Goal: Use online tool/utility: Utilize a website feature to perform a specific function

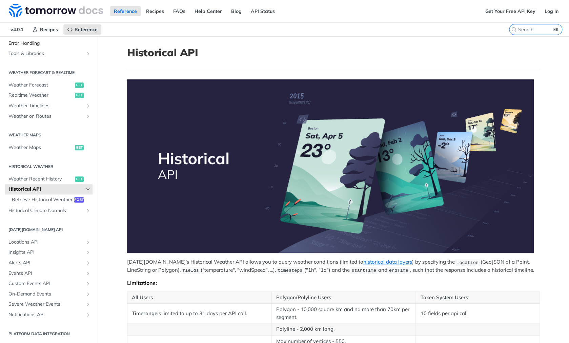
scroll to position [106, 0]
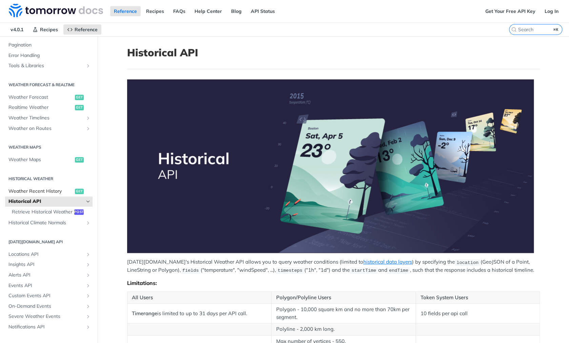
click at [60, 195] on link "Weather Recent History get" at bounding box center [48, 191] width 87 height 10
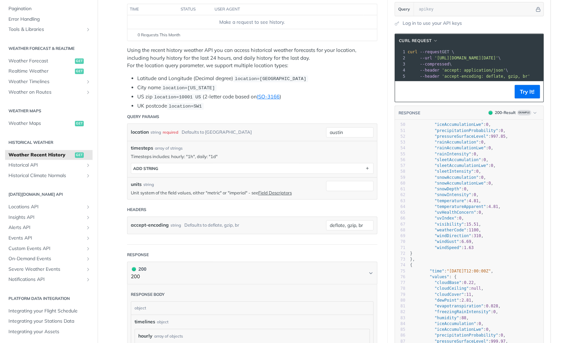
scroll to position [304, 0]
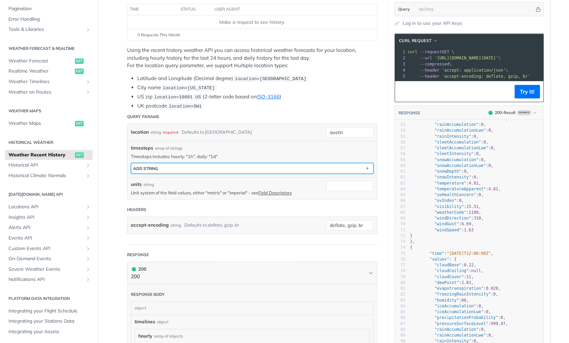
click at [328, 167] on button "ADD string" at bounding box center [252, 168] width 242 height 10
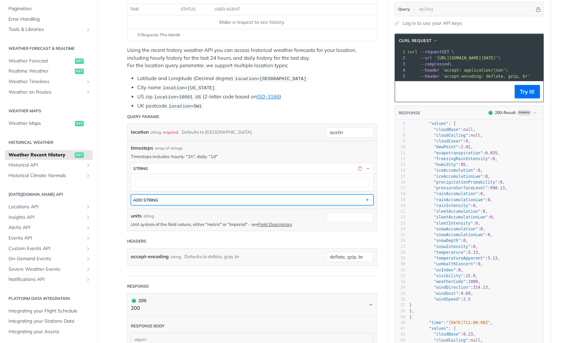
scroll to position [0, 0]
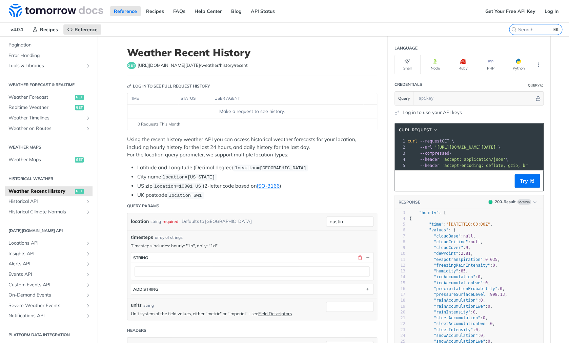
click at [428, 114] on link "Log in to use your API keys" at bounding box center [432, 112] width 59 height 7
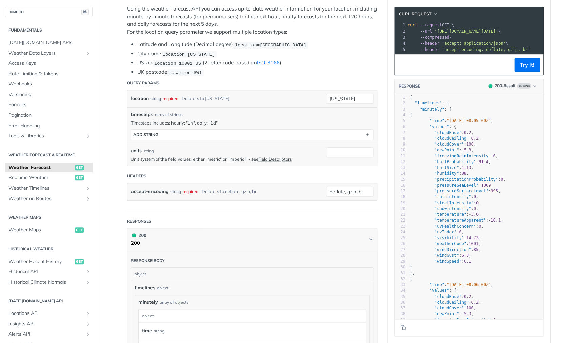
scroll to position [137, 0]
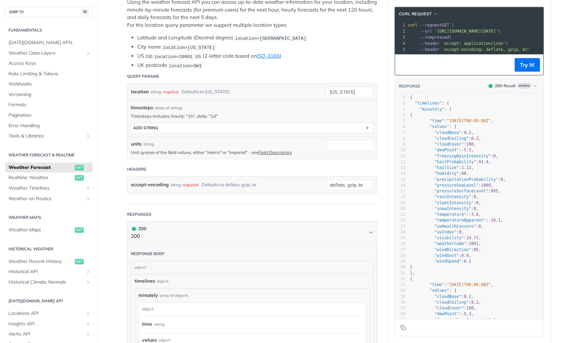
click at [302, 133] on div "timesteps array of strings Timesteps includes: hourly: "1h", daily: "1d" timest…" at bounding box center [253, 118] width 250 height 36
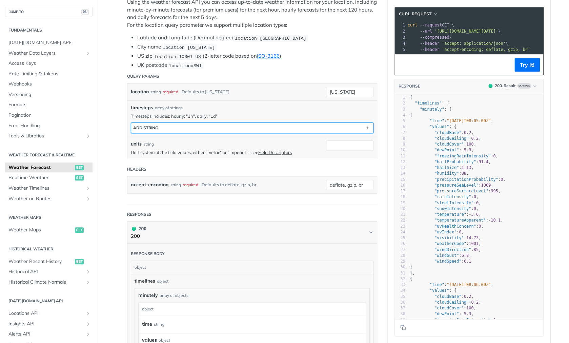
click at [302, 129] on button "ADD string" at bounding box center [252, 128] width 242 height 10
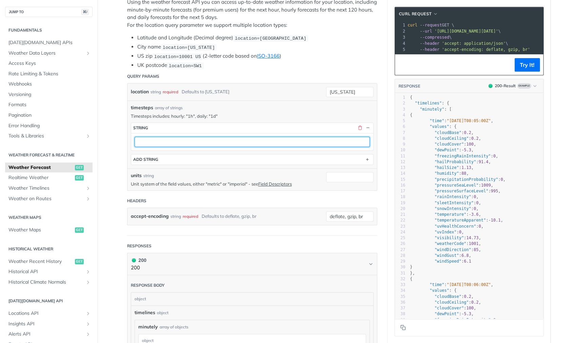
click at [288, 141] on input "text" at bounding box center [252, 142] width 235 height 10
type input "1d"
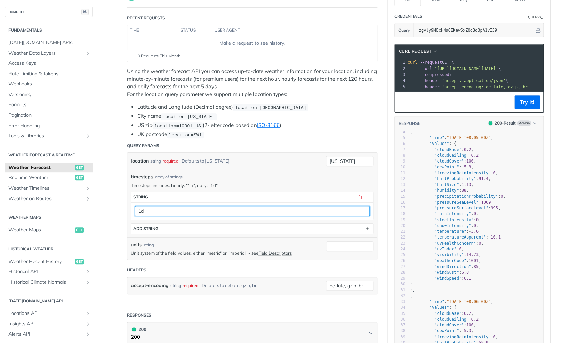
scroll to position [0, 0]
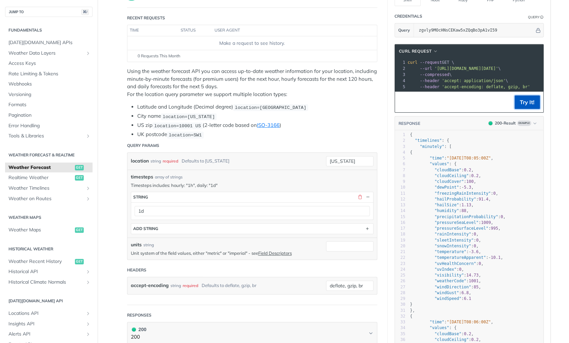
click at [533, 104] on button "Try It!" at bounding box center [527, 102] width 25 height 14
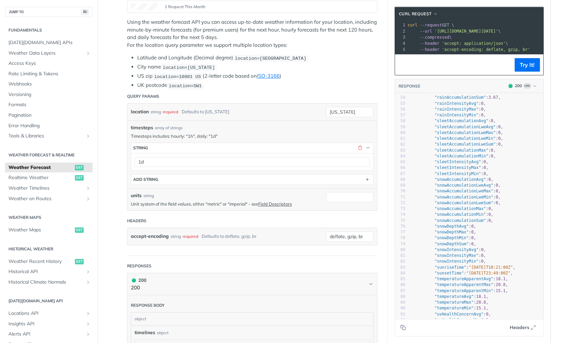
scroll to position [346, 0]
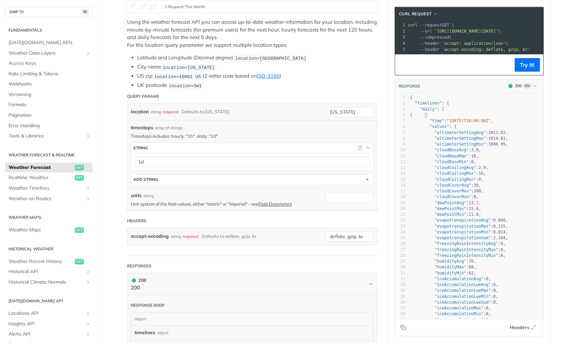
click at [413, 116] on span "{" at bounding box center [411, 115] width 2 height 5
click at [435, 115] on pre "{" at bounding box center [476, 115] width 135 height 6
click at [413, 115] on span "{" at bounding box center [411, 115] width 2 height 5
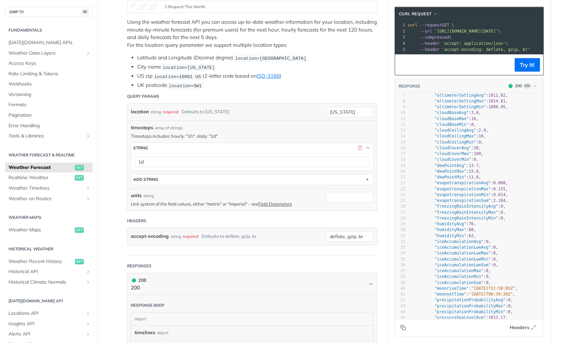
click at [406, 330] on button "Copy to clipboard" at bounding box center [402, 327] width 9 height 10
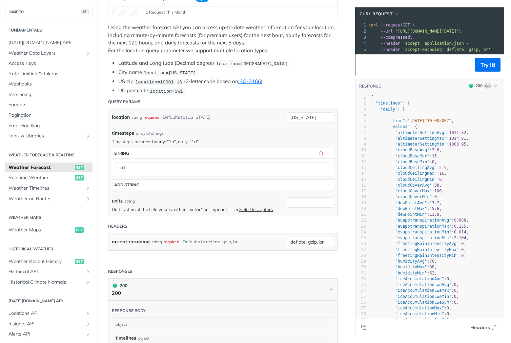
scroll to position [108, 0]
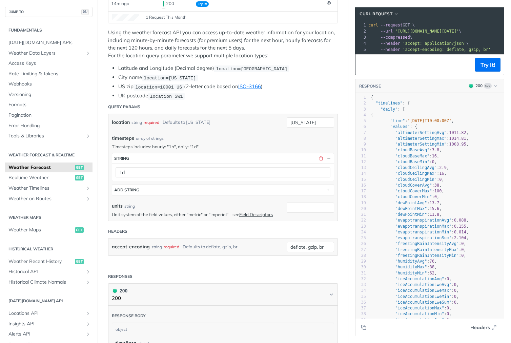
click at [390, 116] on pre "{" at bounding box center [437, 115] width 135 height 6
click at [373, 115] on span "{" at bounding box center [372, 115] width 2 height 5
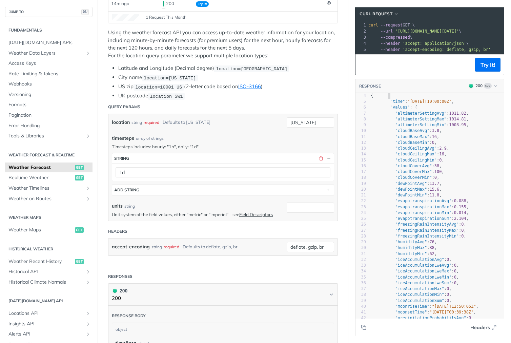
scroll to position [0, 0]
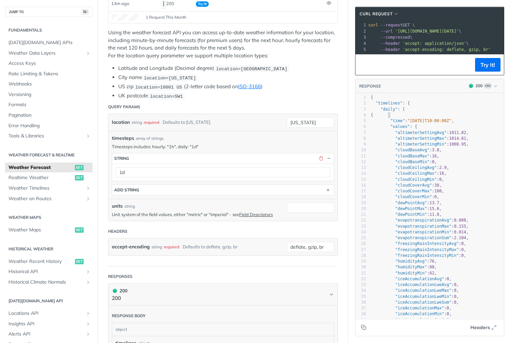
click at [402, 106] on pre ""daily" : [" at bounding box center [437, 109] width 135 height 6
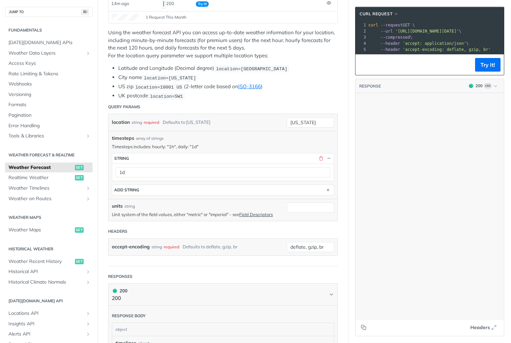
scroll to position [681, 0]
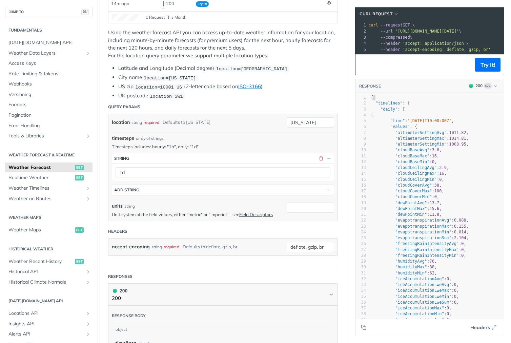
click at [372, 99] on span "{" at bounding box center [372, 97] width 2 height 5
click at [370, 97] on pre "{" at bounding box center [437, 98] width 135 height 6
click at [406, 111] on pre ""daily" : [" at bounding box center [437, 109] width 135 height 6
click at [392, 114] on pre "{" at bounding box center [437, 115] width 135 height 6
